Goal: Information Seeking & Learning: Learn about a topic

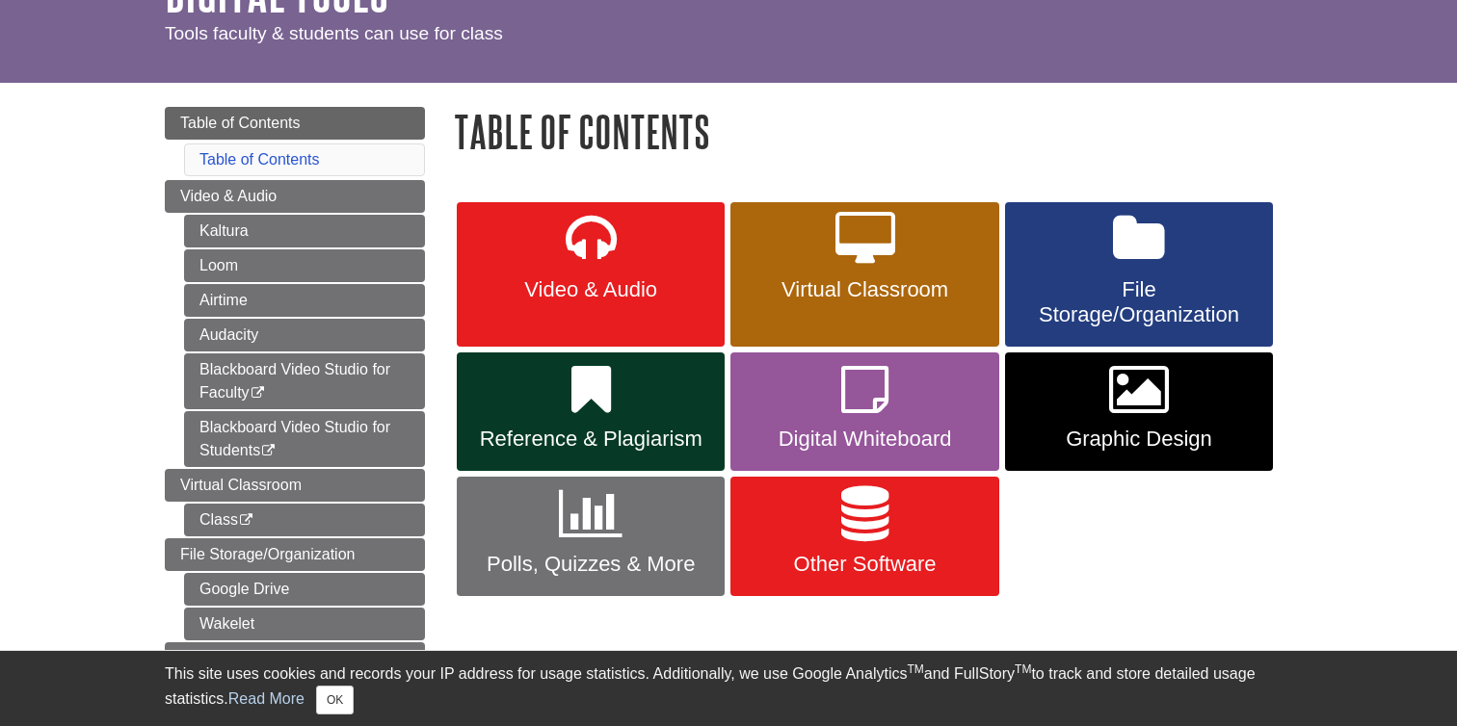
scroll to position [129, 0]
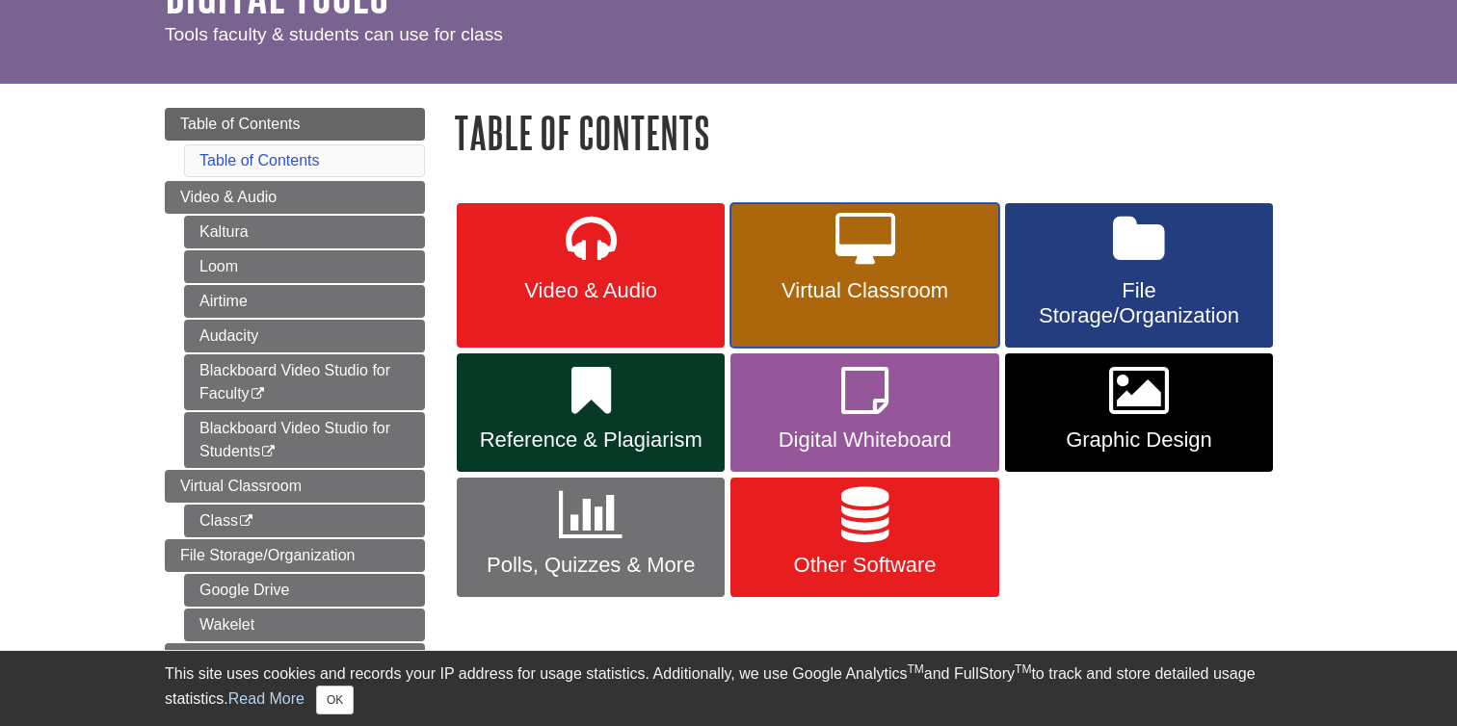
click at [897, 284] on span "Virtual Classroom" at bounding box center [864, 290] width 239 height 25
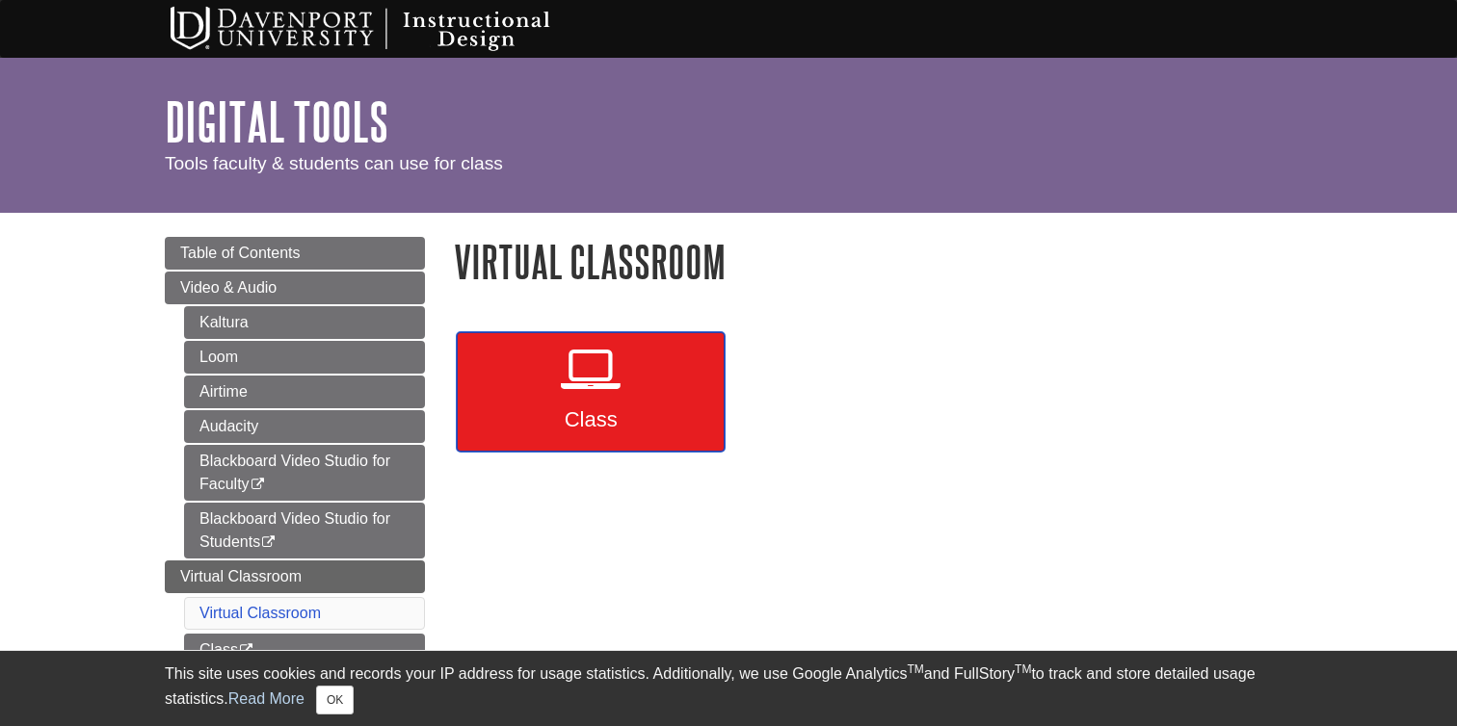
click at [539, 393] on link "Class" at bounding box center [591, 391] width 268 height 119
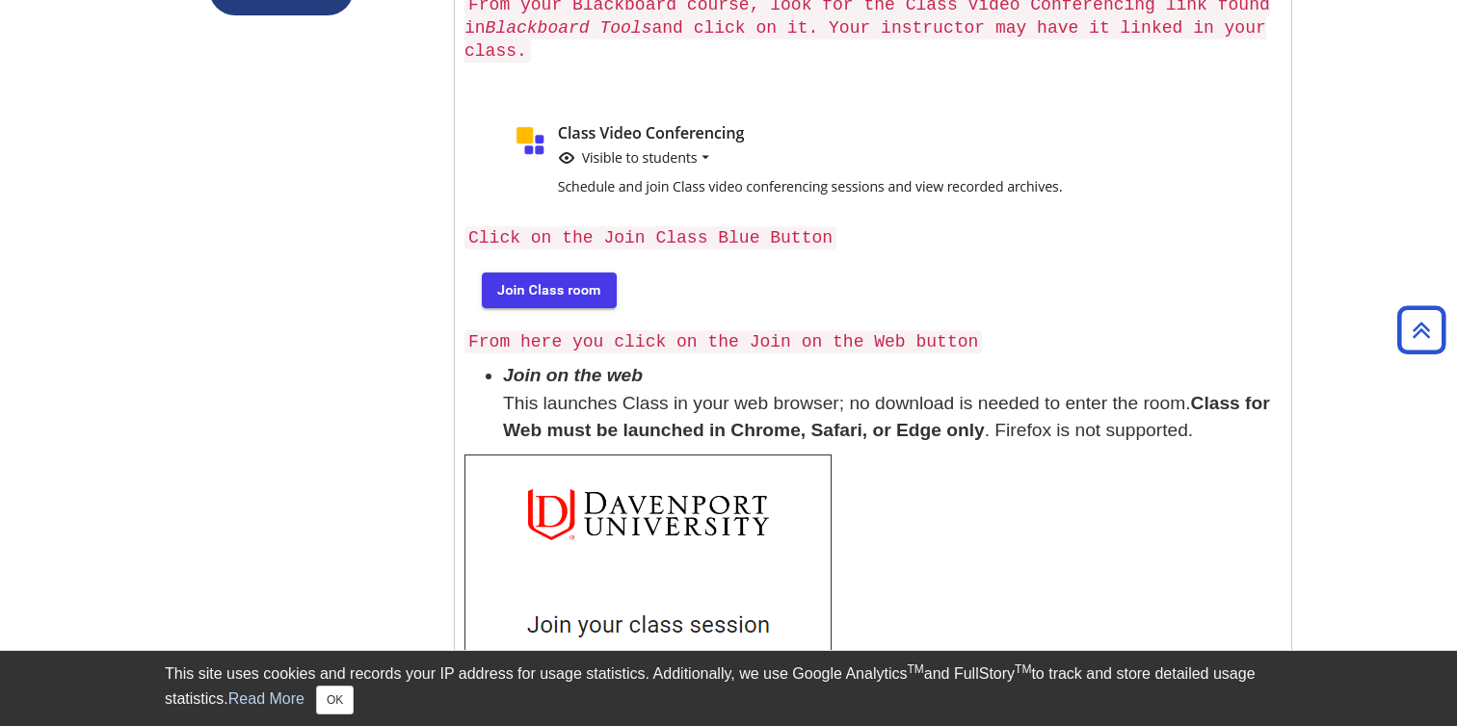
scroll to position [626, 0]
